Goal: Task Accomplishment & Management: Manage account settings

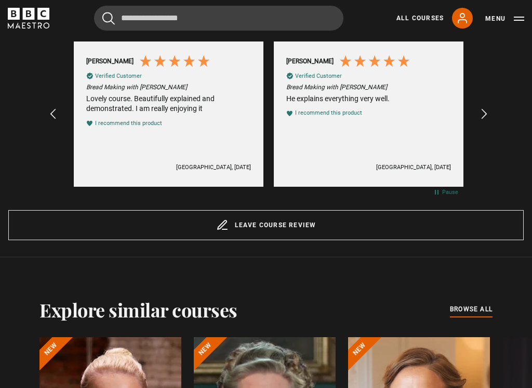
scroll to position [862, 0]
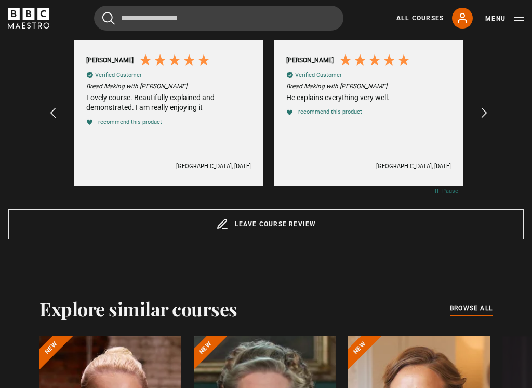
click at [304, 228] on link "Leave course review" at bounding box center [265, 225] width 515 height 30
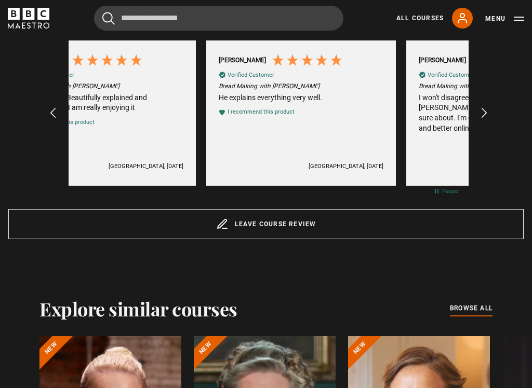
scroll to position [0, 3198]
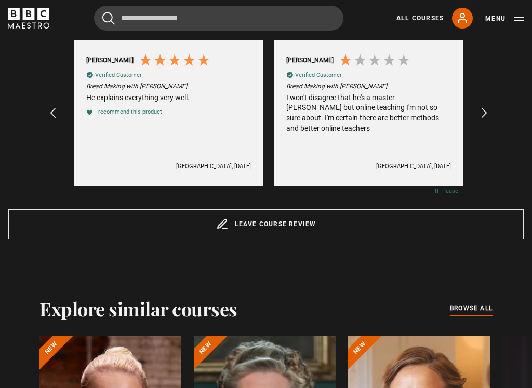
click at [316, 224] on link "Leave course review" at bounding box center [265, 224] width 515 height 30
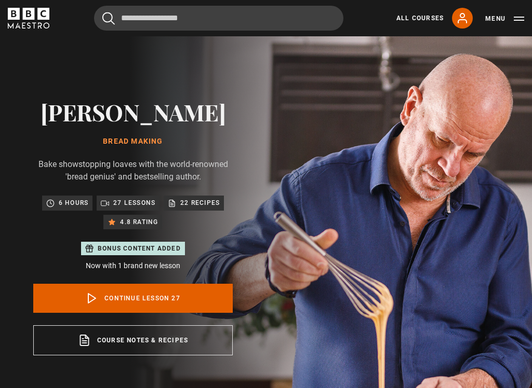
scroll to position [0, 400]
click at [147, 142] on h1 "Bread Making" at bounding box center [132, 142] width 199 height 8
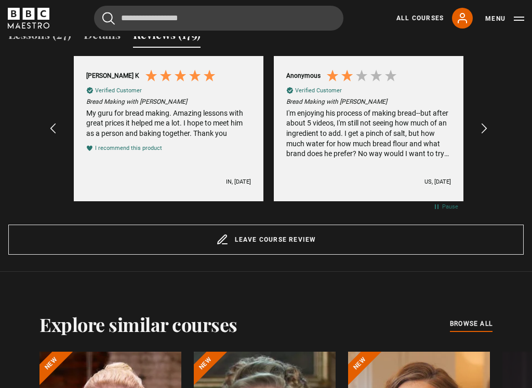
scroll to position [850, 0]
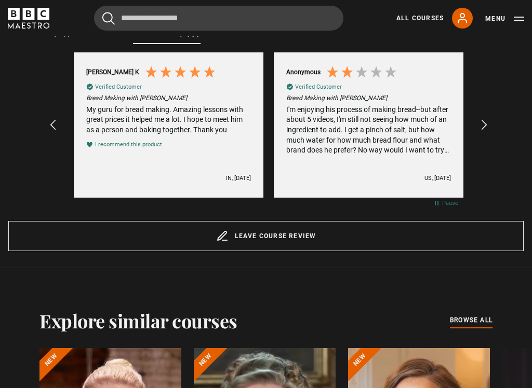
click at [292, 228] on link "Leave course review" at bounding box center [265, 237] width 515 height 30
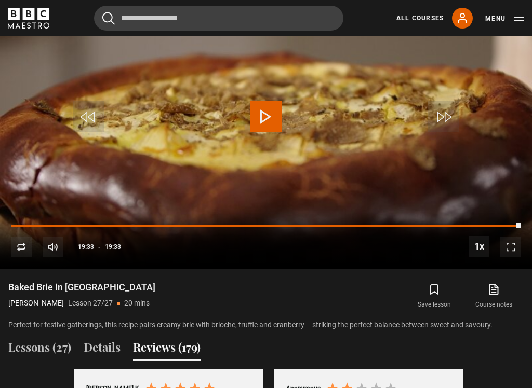
scroll to position [534, 0]
click at [430, 287] on icon "submit" at bounding box center [433, 289] width 7 height 9
click at [374, 242] on div "10s Skip Back 10 seconds Play 10s Skip Forward 10 seconds Loaded : 99.73% Repla…" at bounding box center [266, 241] width 532 height 58
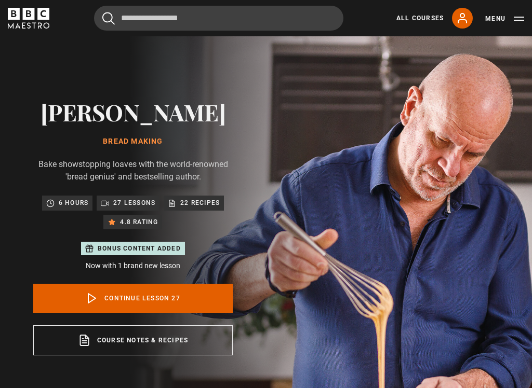
scroll to position [0, 1799]
click at [146, 134] on div "Richard Bertinet Bread Making Bake showstopping loaves with the world-renowned …" at bounding box center [132, 227] width 199 height 257
click at [181, 110] on h2 "[PERSON_NAME]" at bounding box center [132, 112] width 199 height 26
click at [193, 304] on link "Continue lesson 27" at bounding box center [132, 298] width 199 height 29
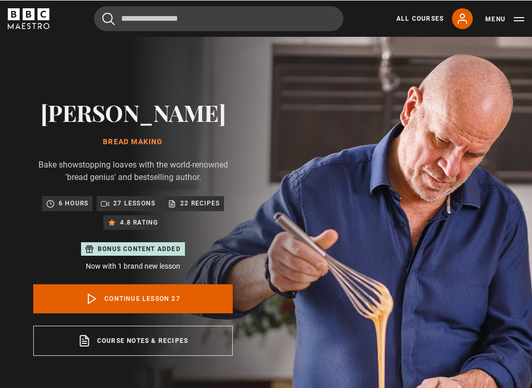
scroll to position [0, 2198]
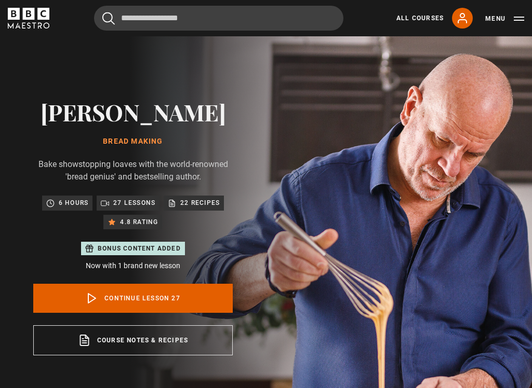
click at [139, 201] on p "27 lessons" at bounding box center [134, 203] width 42 height 10
click at [71, 201] on p "6 hours" at bounding box center [74, 203] width 30 height 10
click at [205, 210] on div "6 hours 27 lessons 22 recipes 4.8 rating" at bounding box center [132, 213] width 189 height 34
click at [211, 204] on p "22 recipes" at bounding box center [199, 203] width 39 height 10
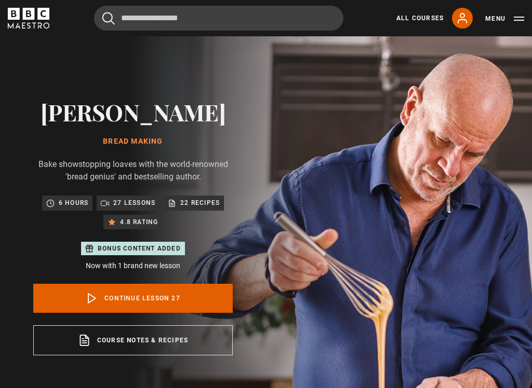
click at [212, 207] on p "22 recipes" at bounding box center [199, 203] width 39 height 10
click at [214, 204] on p "22 recipes" at bounding box center [199, 203] width 39 height 10
click at [209, 208] on div "22 recipes" at bounding box center [194, 203] width 60 height 15
click at [516, 22] on button "Menu" at bounding box center [504, 18] width 39 height 10
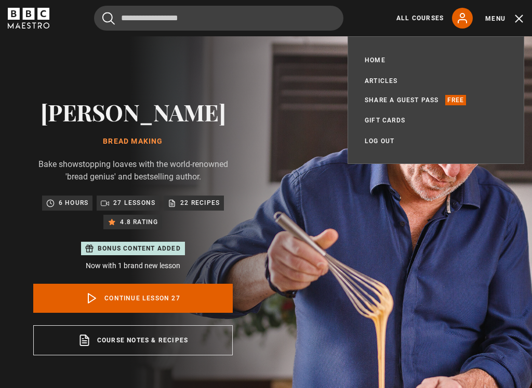
scroll to position [0, 2598]
click at [389, 142] on link "Log out" at bounding box center [379, 141] width 30 height 10
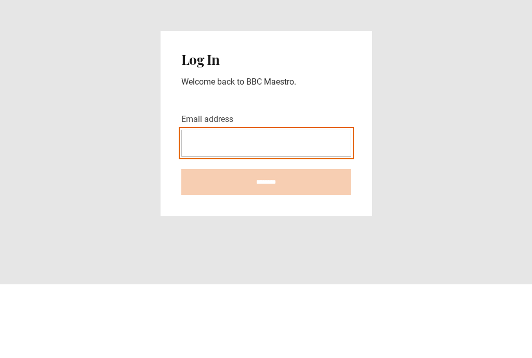
type input "**********"
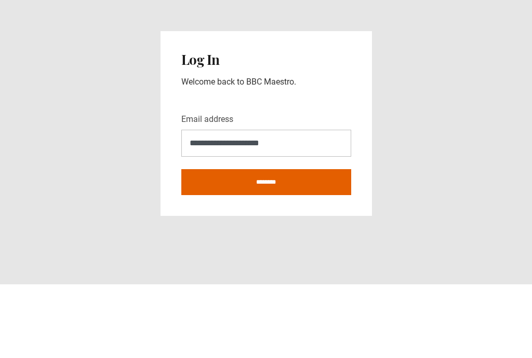
click at [266, 243] on input "********" at bounding box center [266, 256] width 170 height 26
type input "**********"
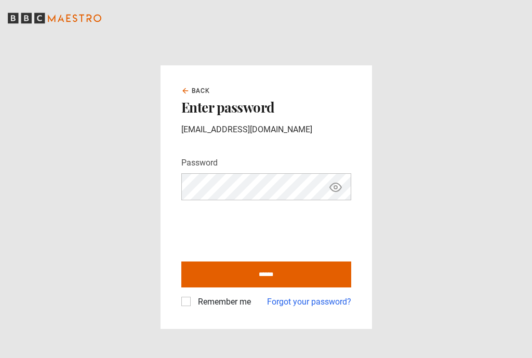
click at [270, 280] on input "******" at bounding box center [266, 275] width 170 height 26
type input "**********"
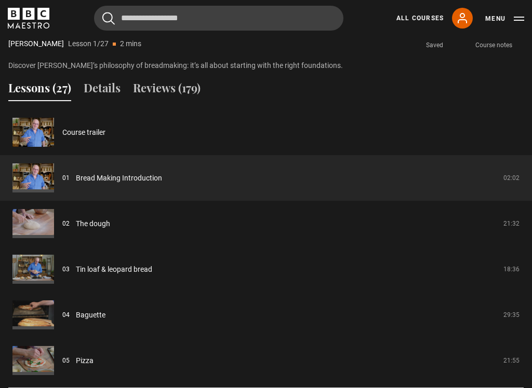
scroll to position [792, 0]
